Goal: Information Seeking & Learning: Learn about a topic

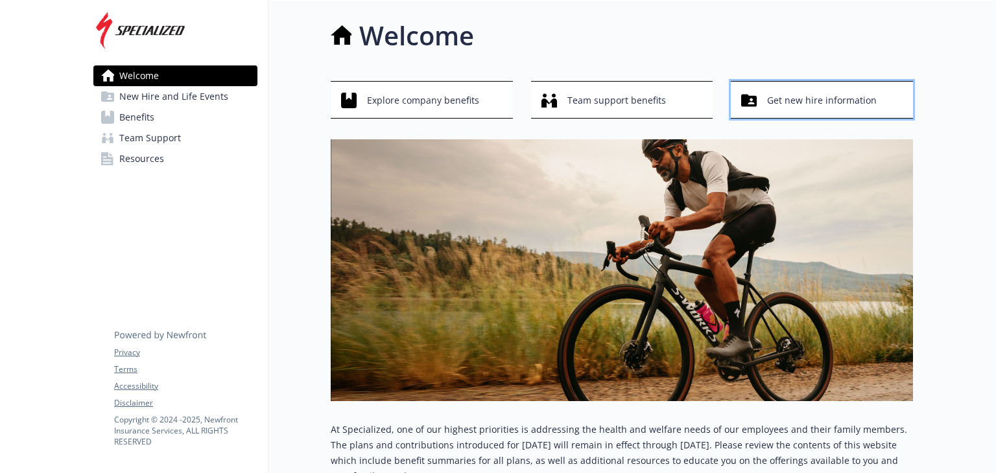
click at [799, 102] on span "Get new hire information" at bounding box center [822, 100] width 110 height 25
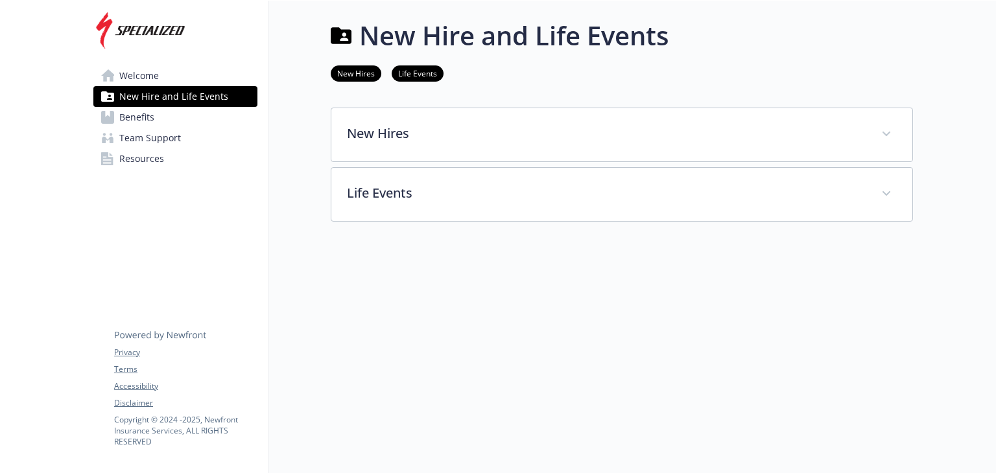
click at [141, 166] on span "Resources" at bounding box center [141, 158] width 45 height 21
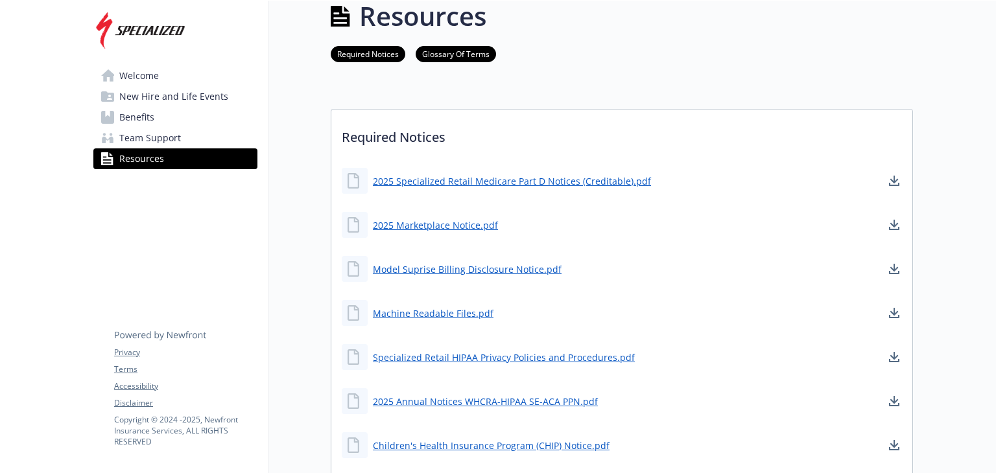
scroll to position [52, 0]
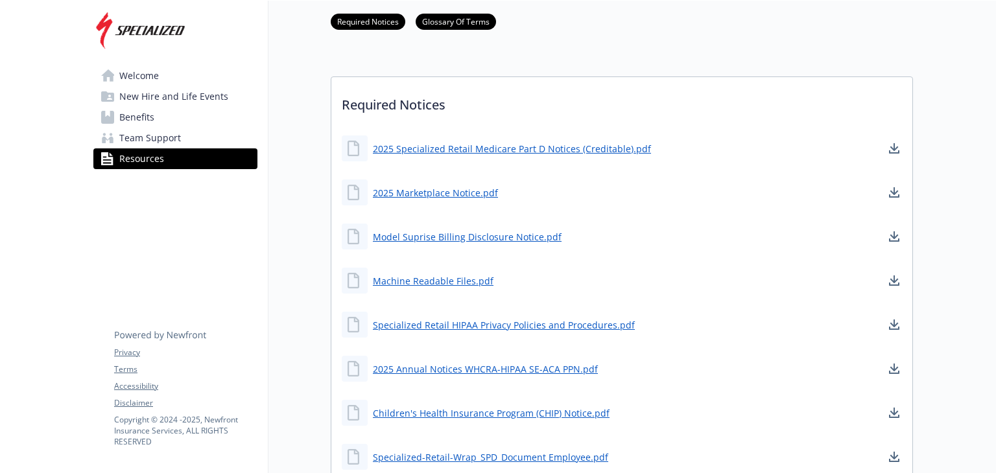
click at [148, 116] on span "Benefits" at bounding box center [136, 117] width 35 height 21
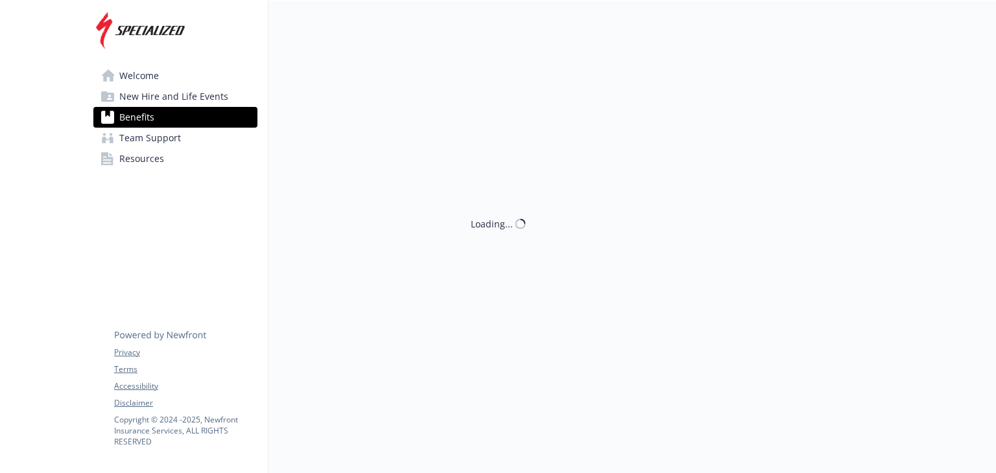
scroll to position [52, 0]
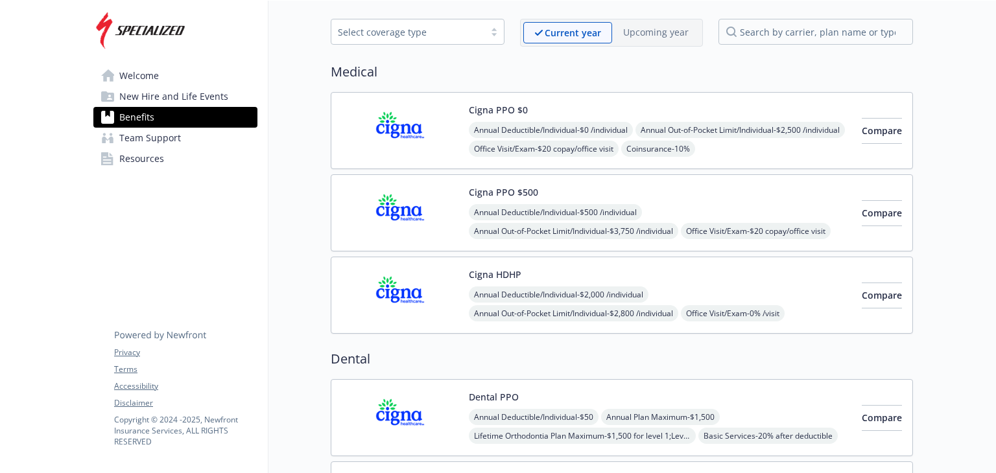
click at [155, 99] on span "New Hire and Life Events" at bounding box center [173, 96] width 109 height 21
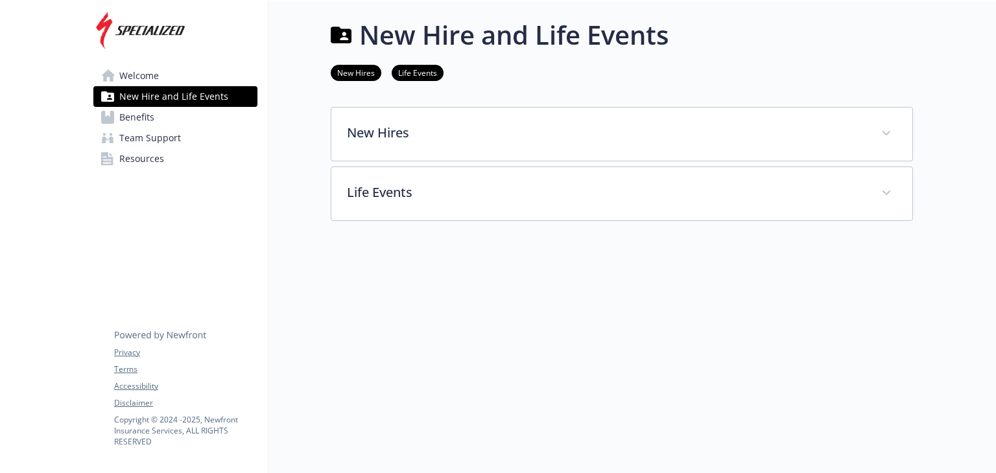
click at [138, 68] on span "Welcome" at bounding box center [139, 75] width 40 height 21
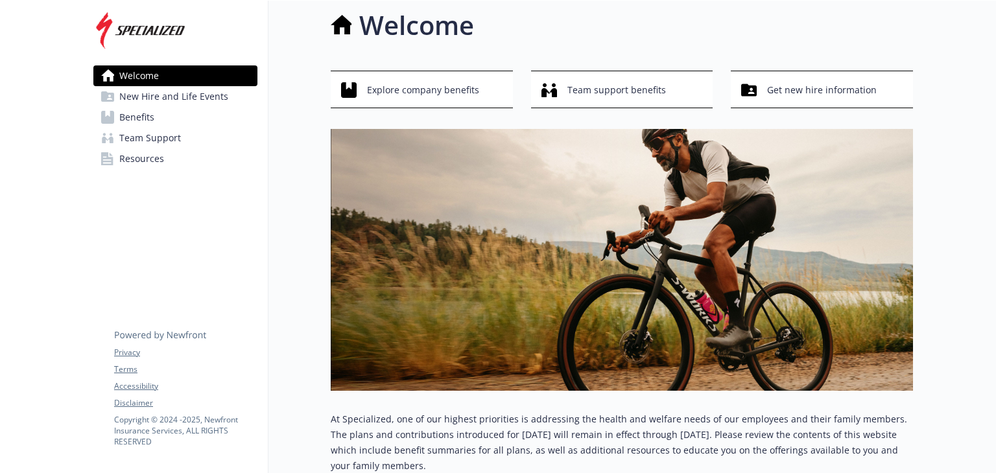
click at [301, 175] on div "Welcome Explore company benefits Team support benefits Get new hire information…" at bounding box center [590, 253] width 644 height 526
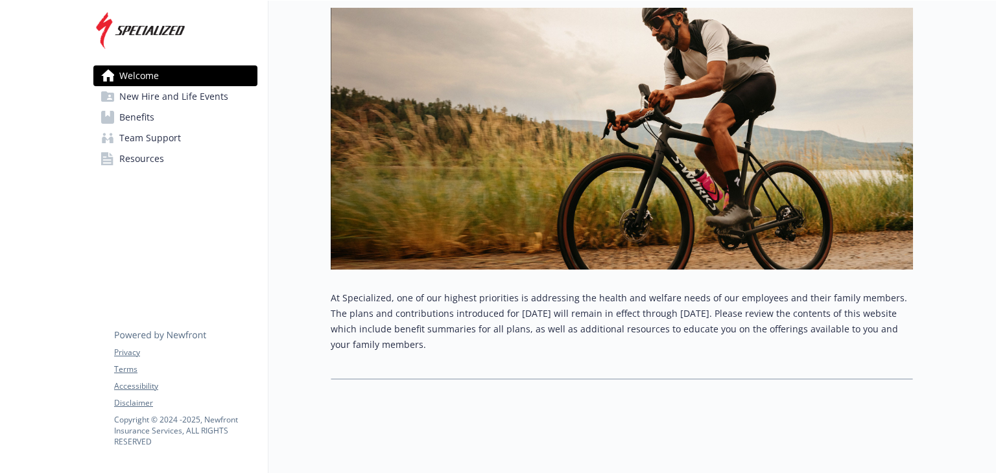
click at [156, 119] on link "Benefits" at bounding box center [175, 117] width 164 height 21
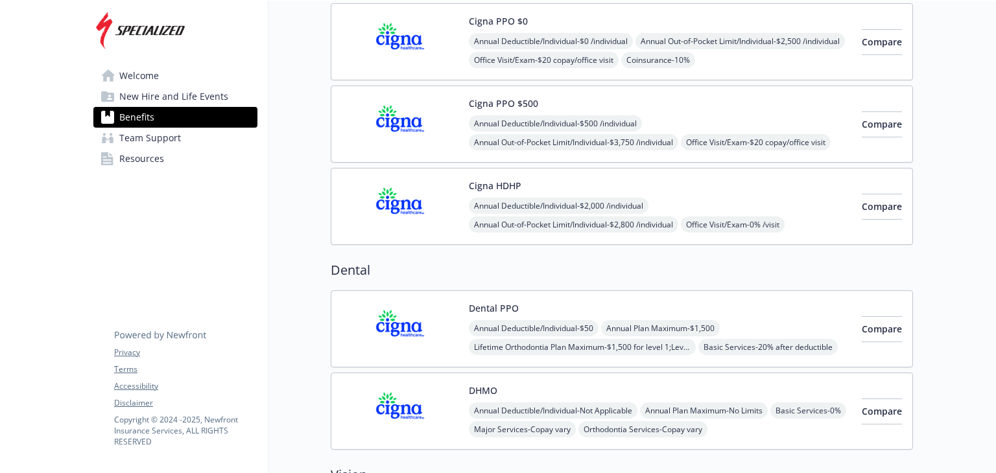
click at [157, 130] on span "Team Support" at bounding box center [150, 138] width 62 height 21
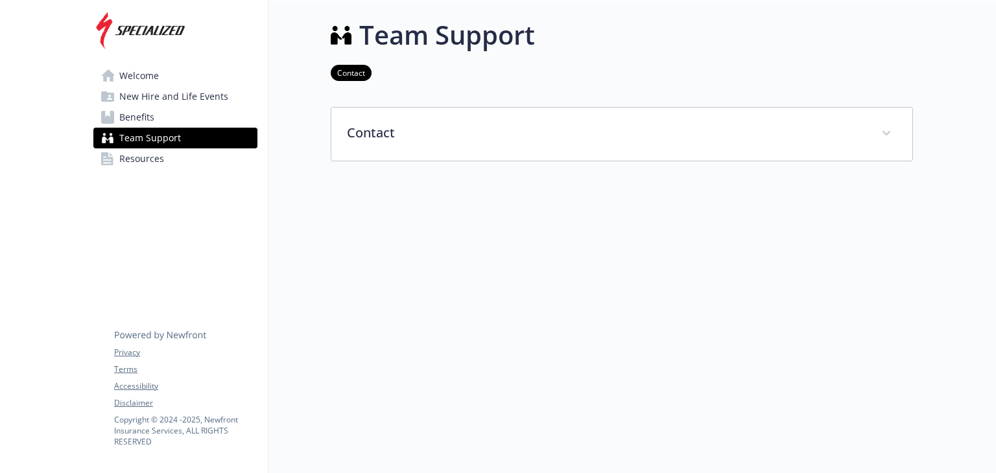
scroll to position [10, 0]
click at [158, 145] on span "Team Support" at bounding box center [150, 138] width 62 height 21
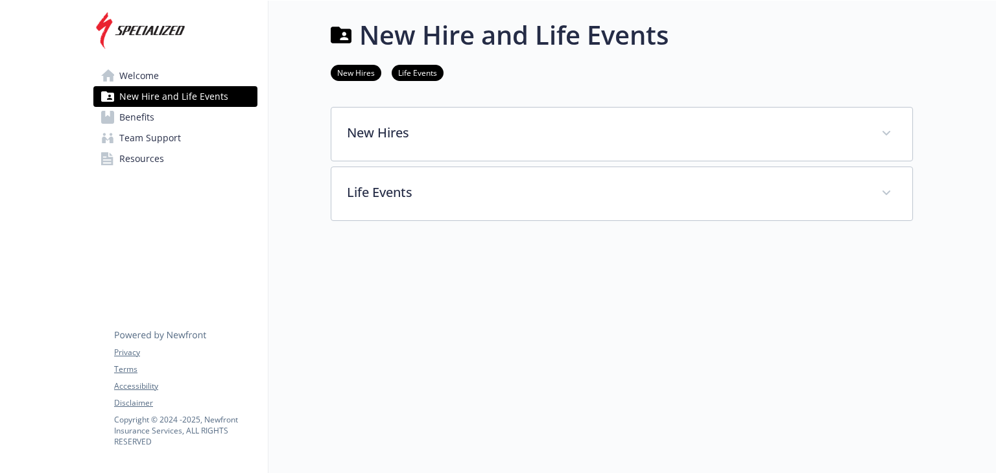
scroll to position [10, 0]
